Goal: Information Seeking & Learning: Learn about a topic

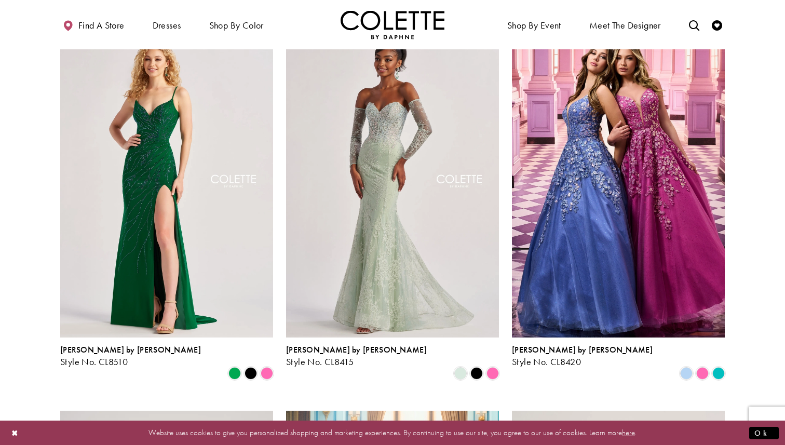
scroll to position [856, 0]
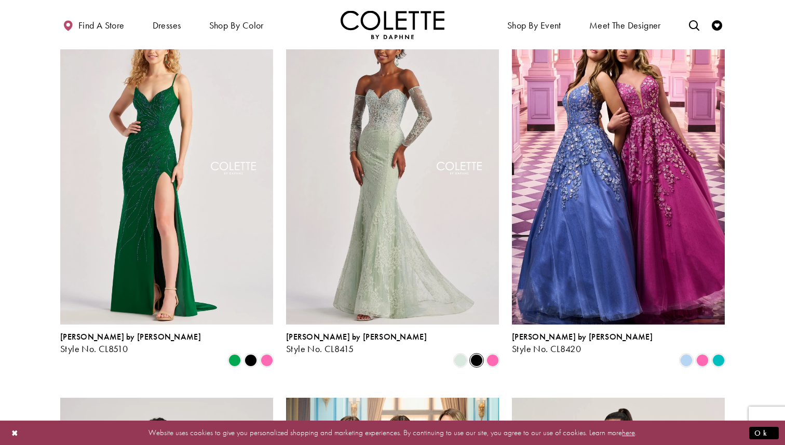
click at [481, 354] on span "Product List" at bounding box center [476, 360] width 12 height 12
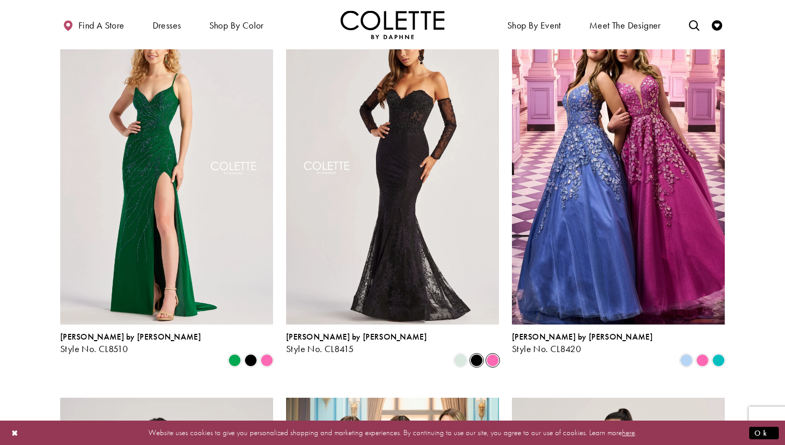
click at [493, 354] on span "Product List" at bounding box center [492, 360] width 12 height 12
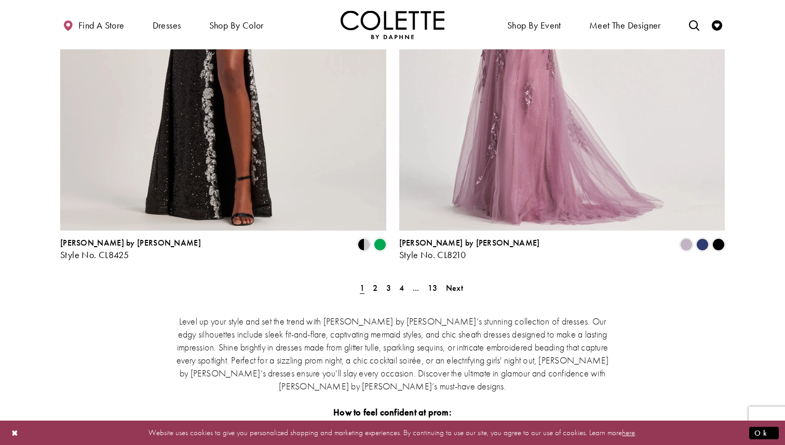
scroll to position [1880, 0]
click at [375, 282] on span "2" at bounding box center [375, 287] width 5 height 11
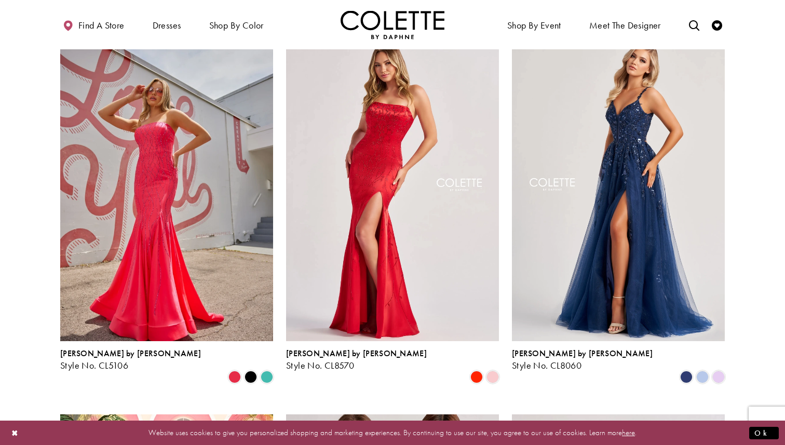
scroll to position [74, 0]
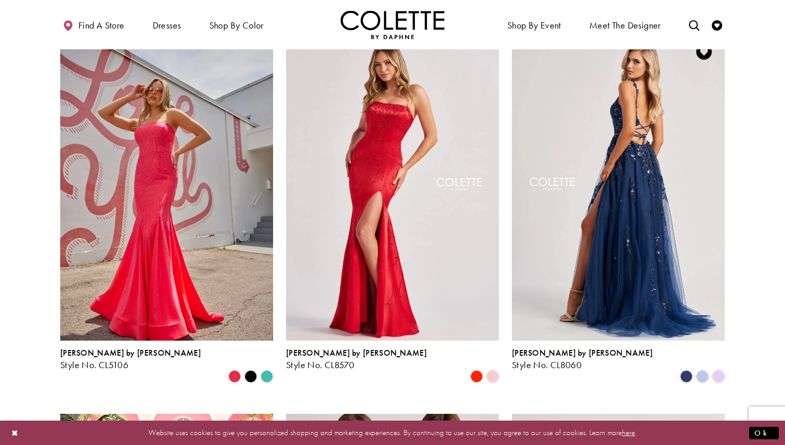
click at [651, 181] on img "Visit Colette by Daphne Style No. CL8060 Page" at bounding box center [618, 185] width 213 height 309
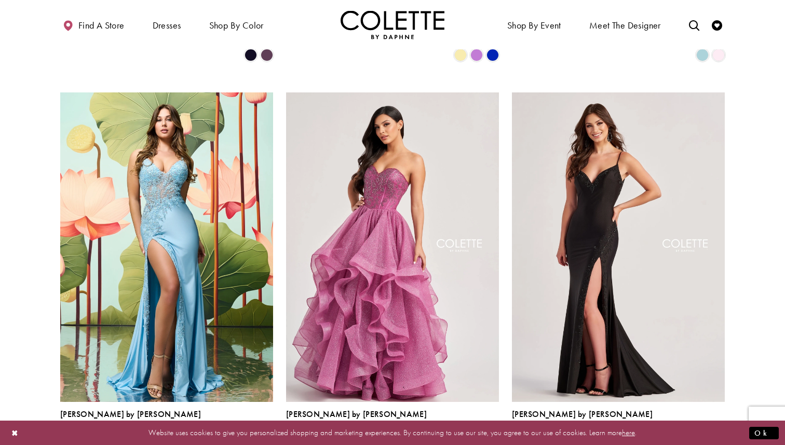
scroll to position [1162, 0]
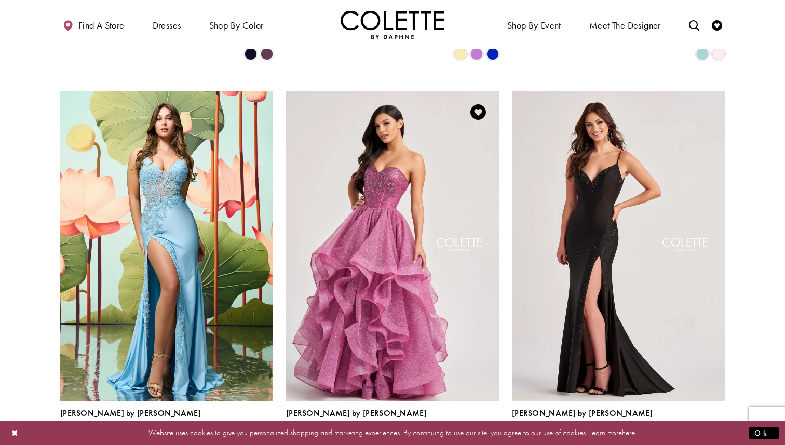
click at [494, 430] on span "Product List" at bounding box center [492, 436] width 12 height 12
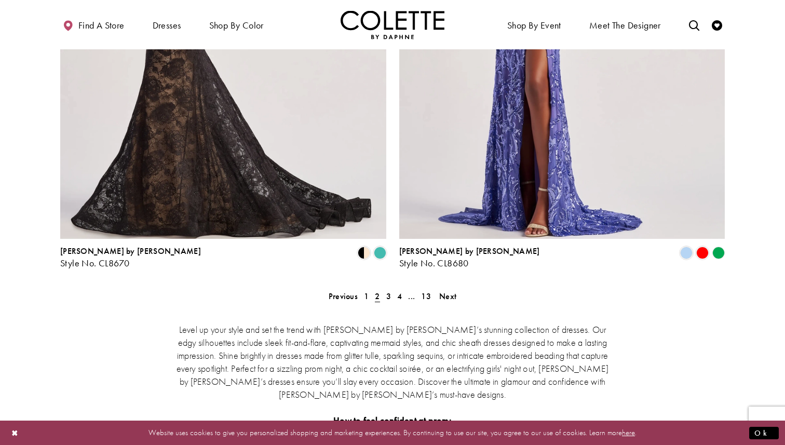
scroll to position [1872, 0]
click at [392, 288] on link "3" at bounding box center [388, 295] width 11 height 15
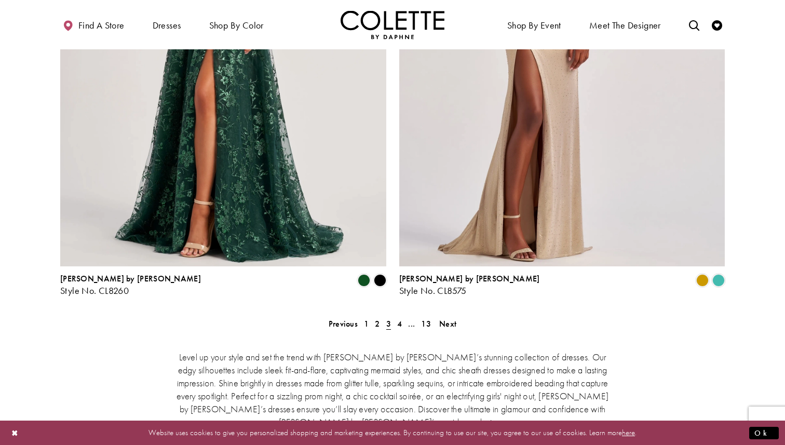
scroll to position [1851, 0]
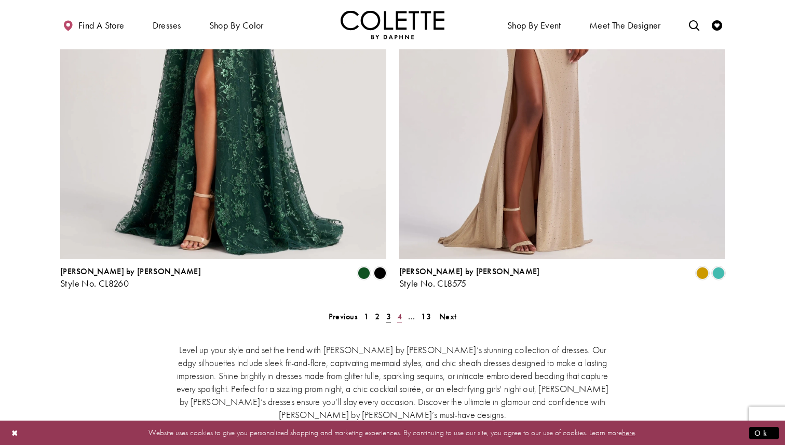
click at [403, 309] on link "4" at bounding box center [399, 316] width 11 height 15
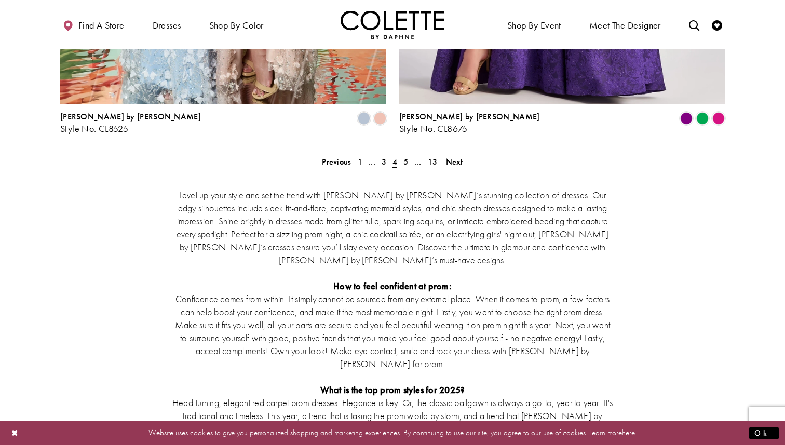
scroll to position [1994, 0]
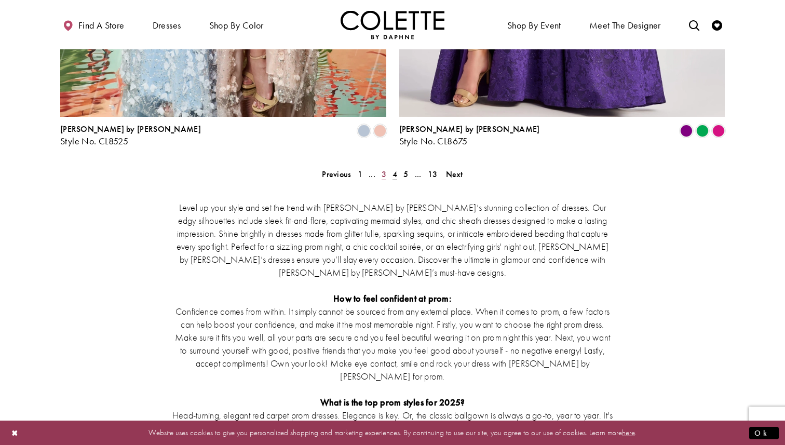
click at [384, 169] on span "3" at bounding box center [384, 174] width 5 height 11
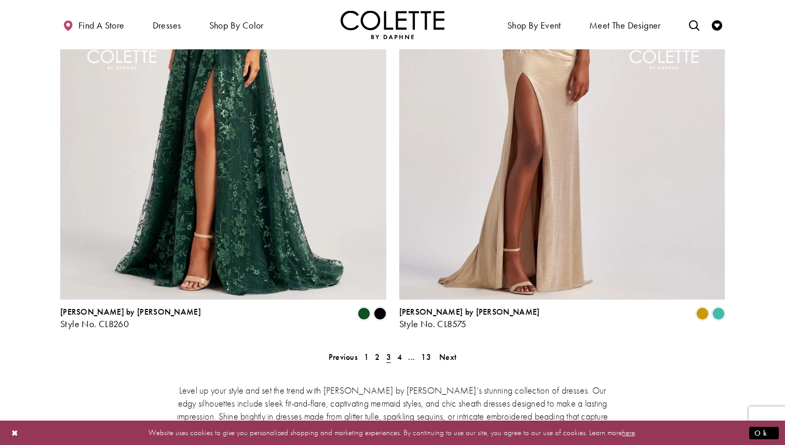
scroll to position [1802, 0]
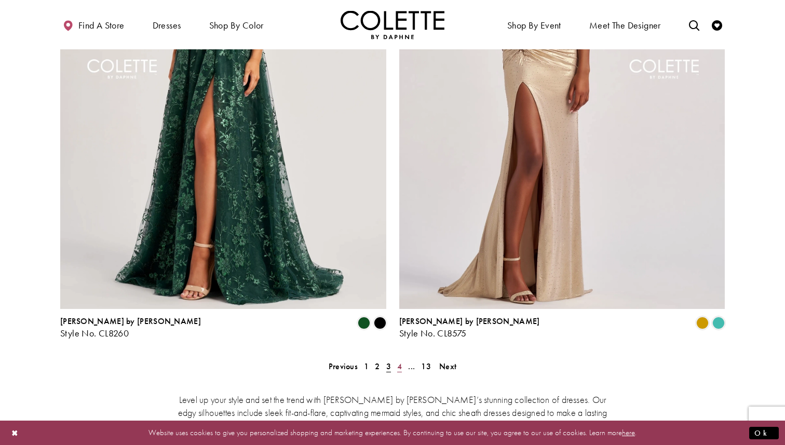
click at [399, 361] on span "4" at bounding box center [399, 366] width 5 height 11
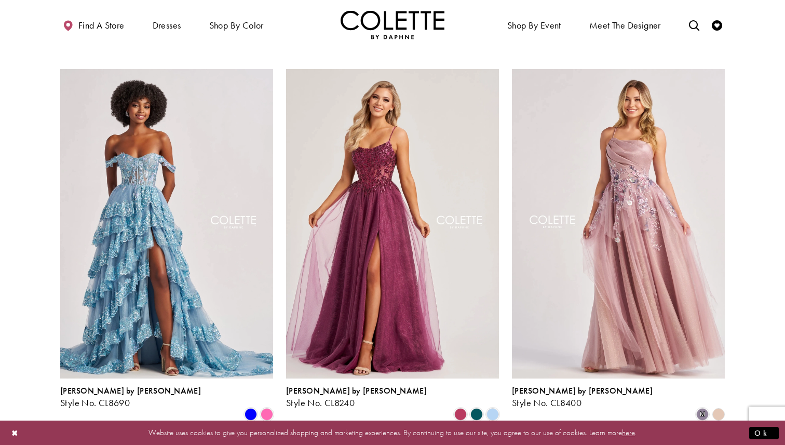
scroll to position [803, 0]
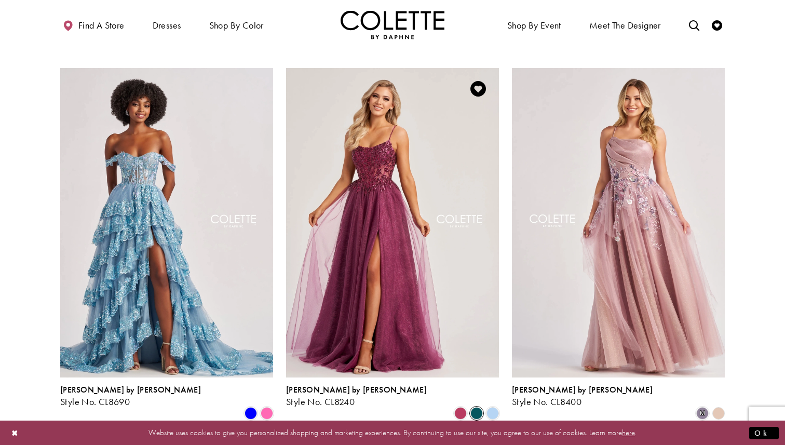
click at [475, 407] on span "Product List" at bounding box center [476, 413] width 12 height 12
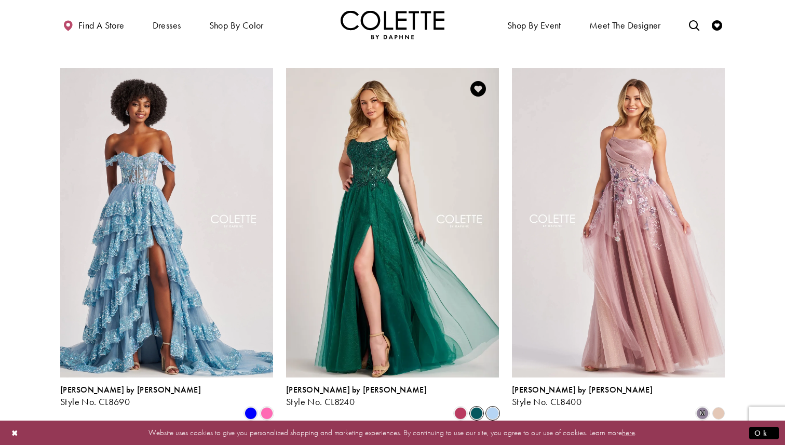
click at [493, 407] on span "Product List" at bounding box center [492, 413] width 12 height 12
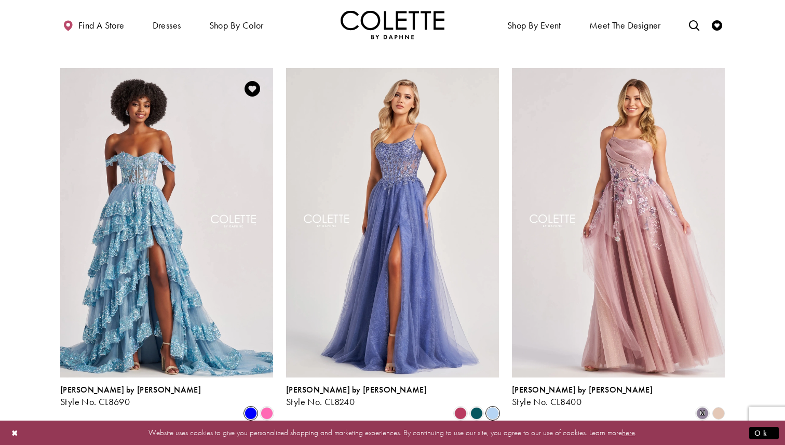
click at [245, 407] on span "Product List" at bounding box center [251, 413] width 12 height 12
click at [273, 407] on span "Product List" at bounding box center [267, 413] width 12 height 12
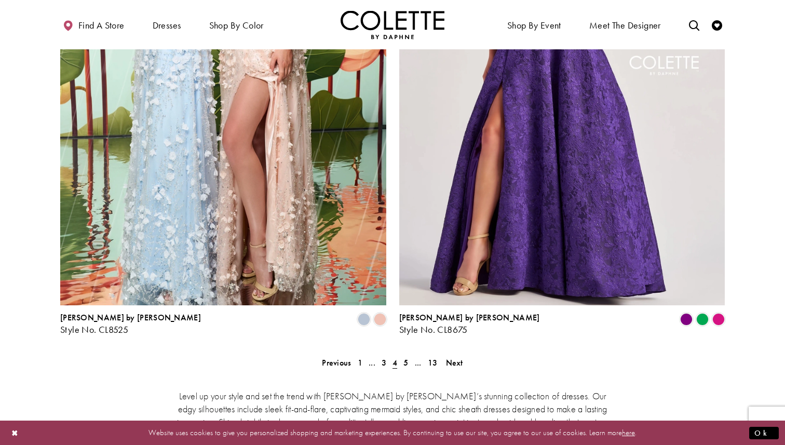
scroll to position [1808, 0]
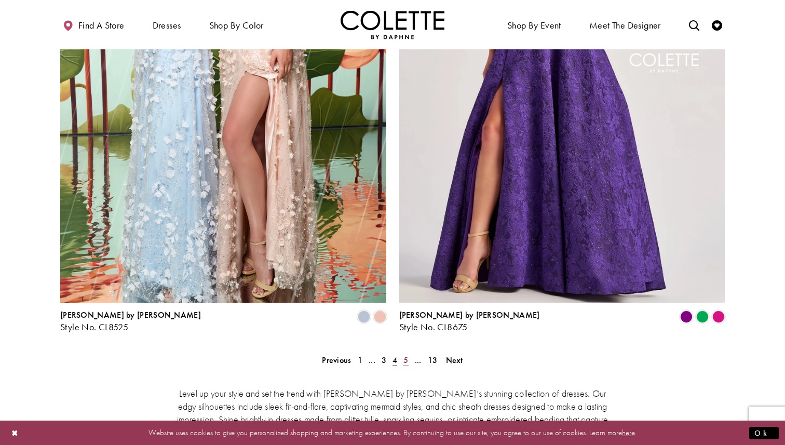
click at [403, 355] on span "5" at bounding box center [405, 360] width 5 height 11
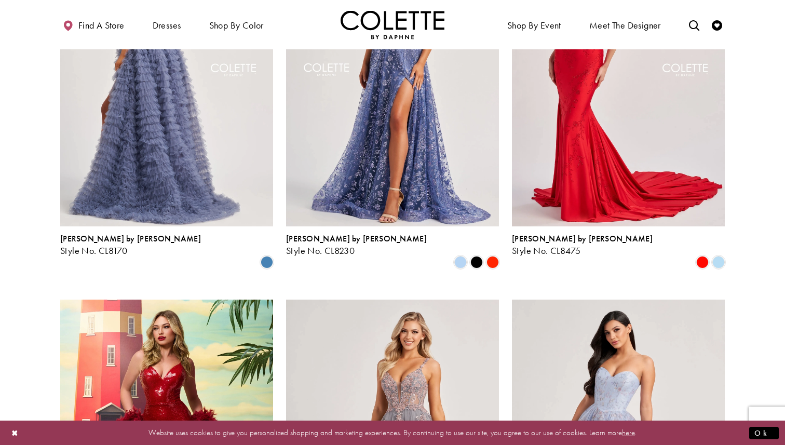
scroll to position [989, 0]
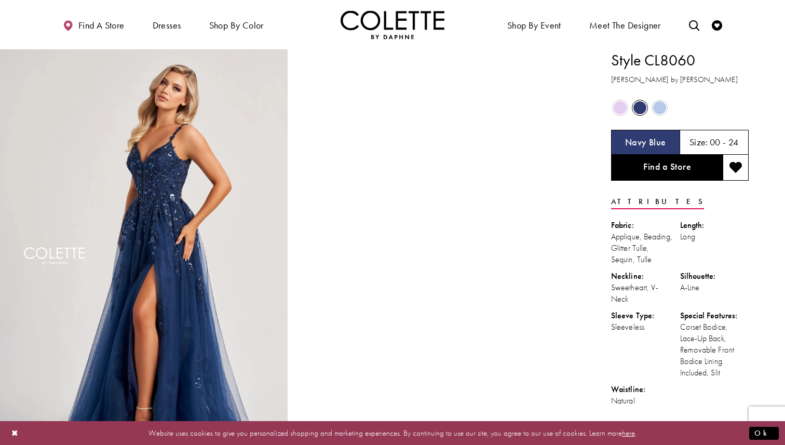
click at [661, 108] on span "Product color controls state depends on size chosen" at bounding box center [659, 107] width 13 height 13
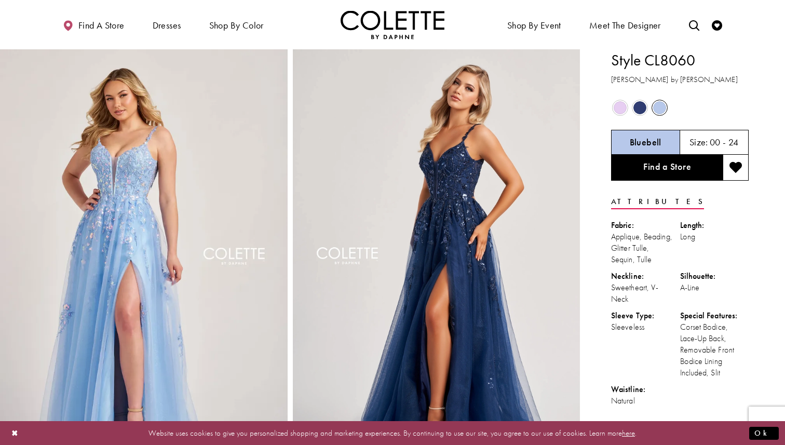
click at [643, 108] on span "Product color controls state depends on size chosen" at bounding box center [639, 107] width 13 height 13
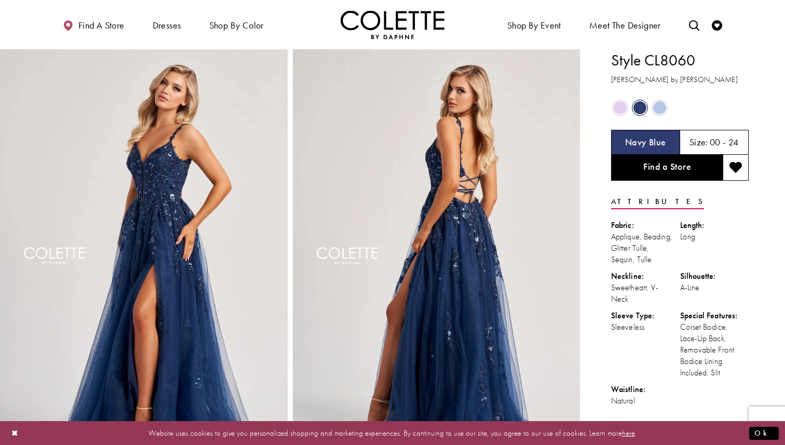
click at [622, 114] on span "Product color controls state depends on size chosen" at bounding box center [620, 107] width 13 height 13
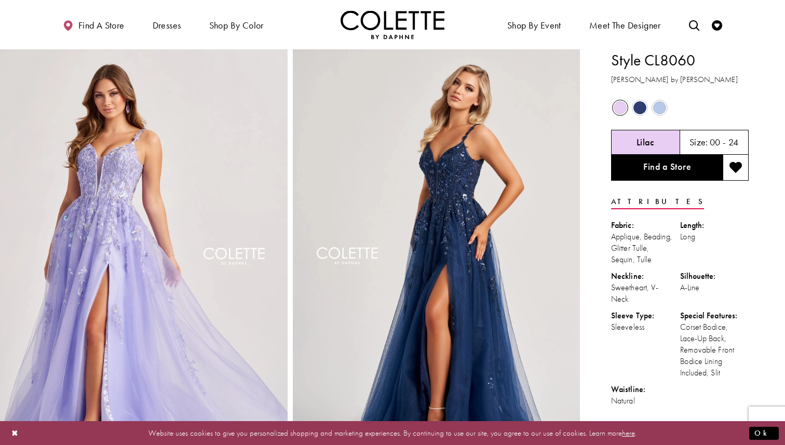
click at [640, 111] on span "Product color controls state depends on size chosen" at bounding box center [639, 107] width 13 height 13
